Goal: Information Seeking & Learning: Learn about a topic

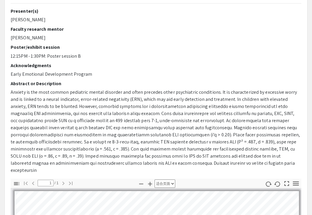
select select "auto"
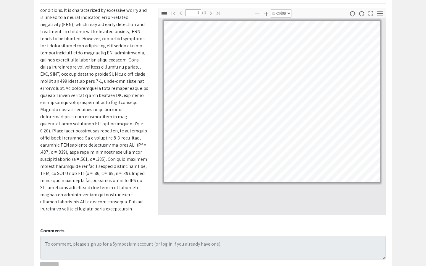
scroll to position [98, 0]
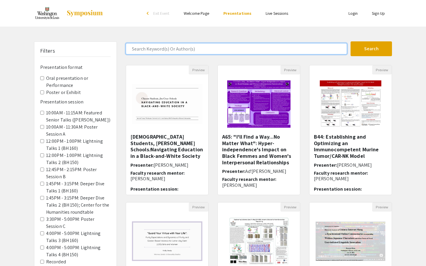
click at [202, 47] on input "Search Keyword(s) Or Author(s)" at bounding box center [236, 48] width 221 height 11
type input "ethan"
click at [351, 41] on button "Search" at bounding box center [371, 48] width 41 height 15
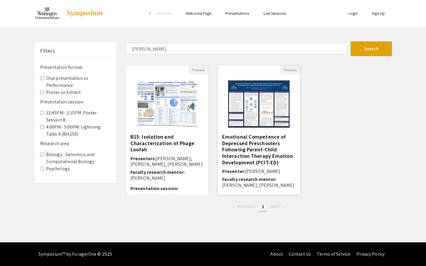
click at [270, 106] on img "Open Presentation <p>Emotional Competence of Depressed Preschoolers Following P…" at bounding box center [258, 104] width 73 height 59
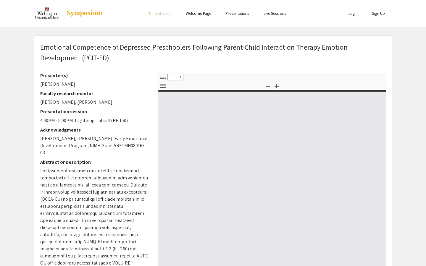
select select "custom"
type input "0"
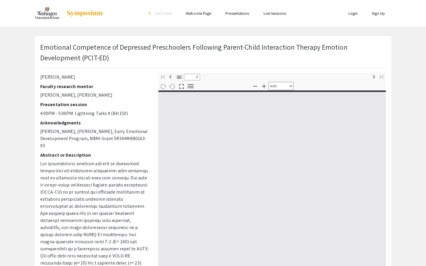
select select "custom"
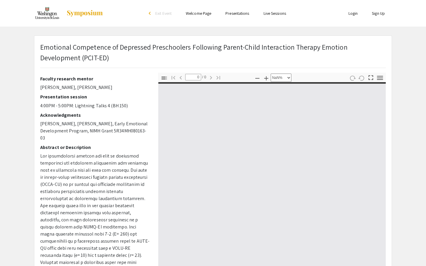
scroll to position [20, 0]
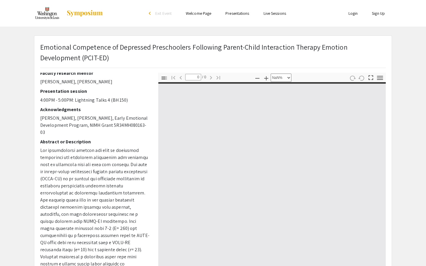
type input "1"
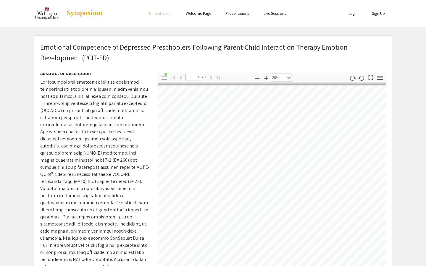
scroll to position [0, 0]
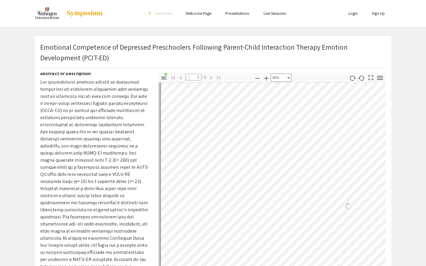
select select "custom"
